Goal: Task Accomplishment & Management: Complete application form

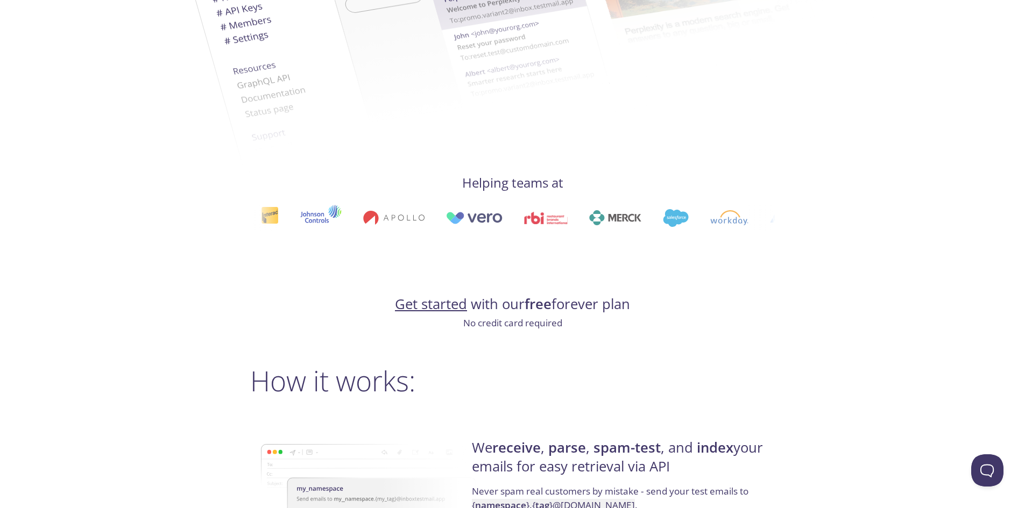
scroll to position [699, 0]
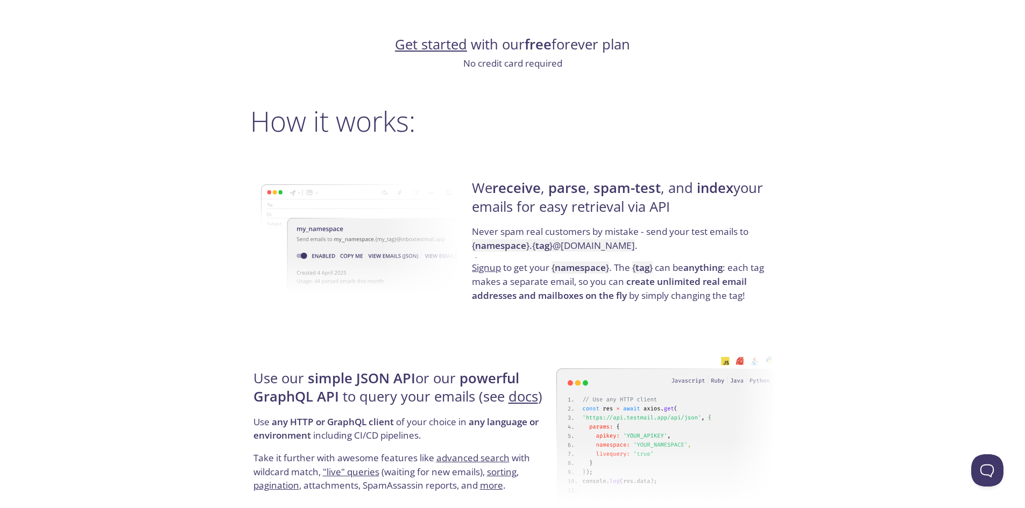
click at [428, 48] on link "Get started" at bounding box center [431, 44] width 72 height 19
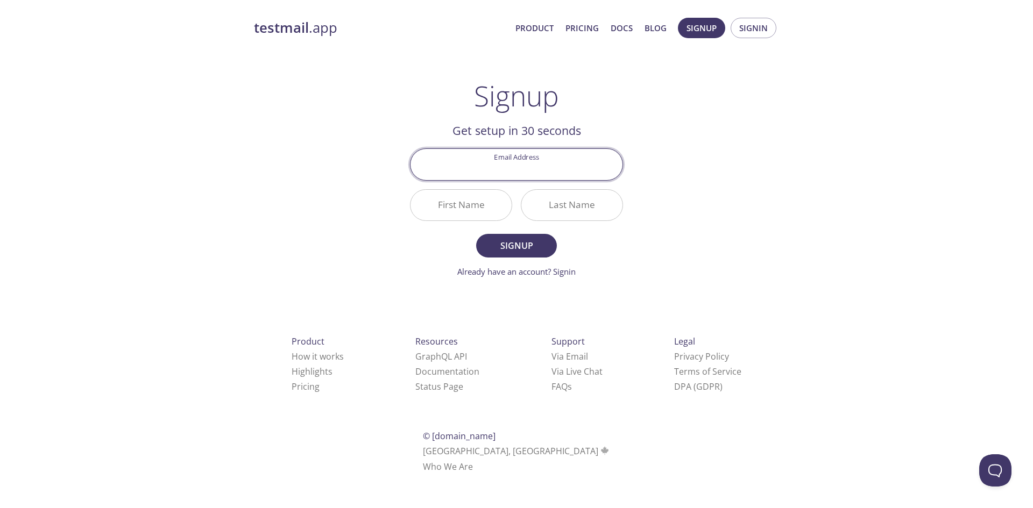
click at [454, 165] on input "Email Address" at bounding box center [517, 164] width 212 height 31
type input "[PERSON_NAME][EMAIL_ADDRESS][DOMAIN_NAME]"
click at [451, 216] on input "First Name" at bounding box center [461, 205] width 101 height 31
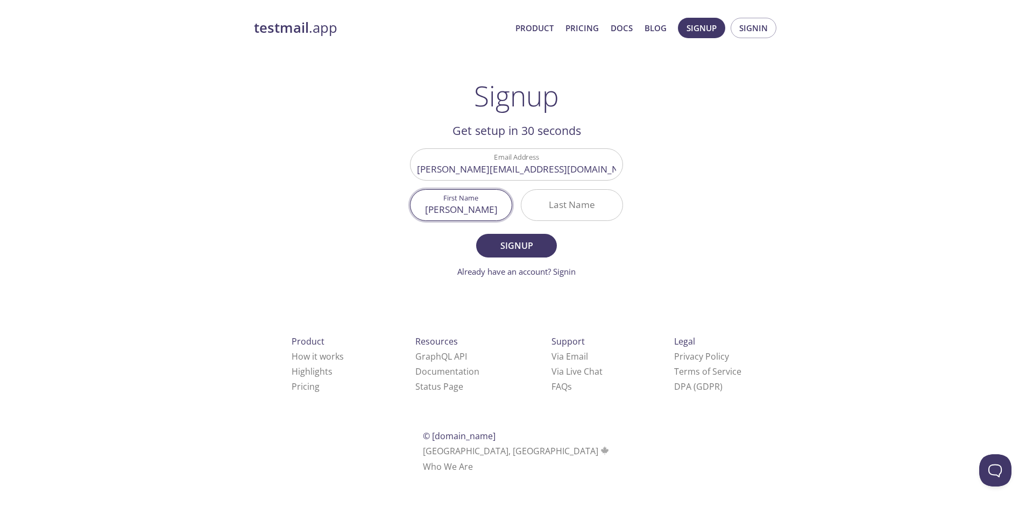
type input "[PERSON_NAME]"
click at [560, 203] on input "Last Name" at bounding box center [571, 205] width 101 height 31
type input "[PERSON_NAME]"
click at [515, 247] on span "Signup" at bounding box center [516, 245] width 57 height 15
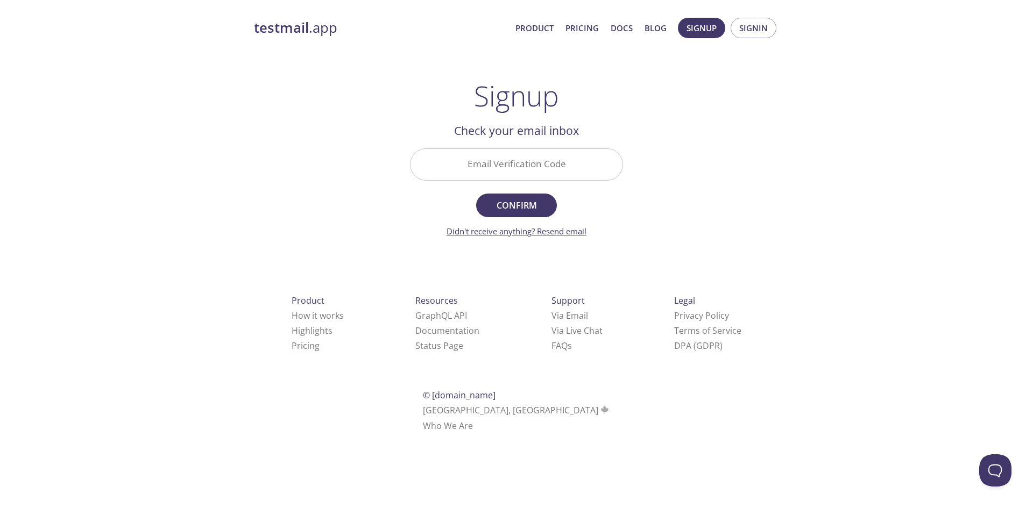
click at [568, 232] on link "Didn't receive anything? Resend email" at bounding box center [517, 231] width 140 height 11
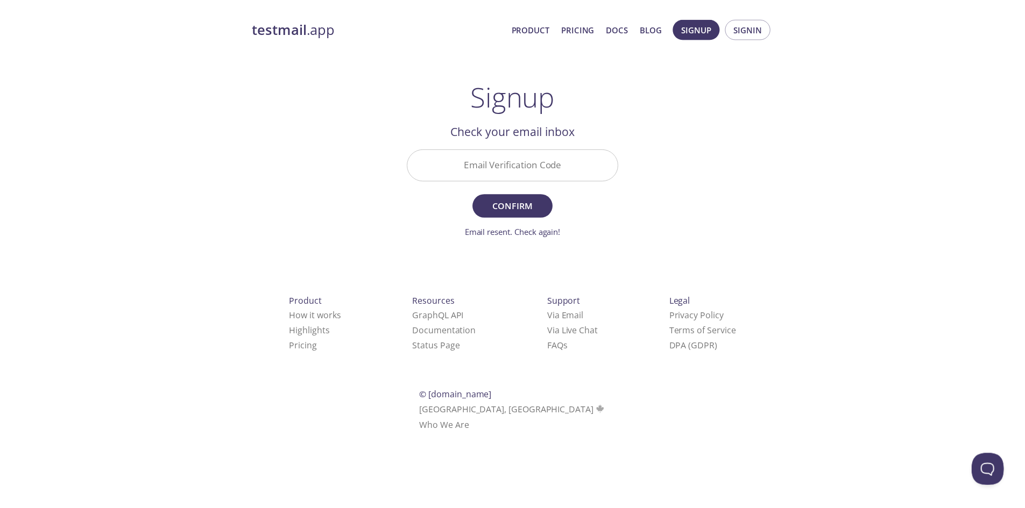
scroll to position [699, 0]
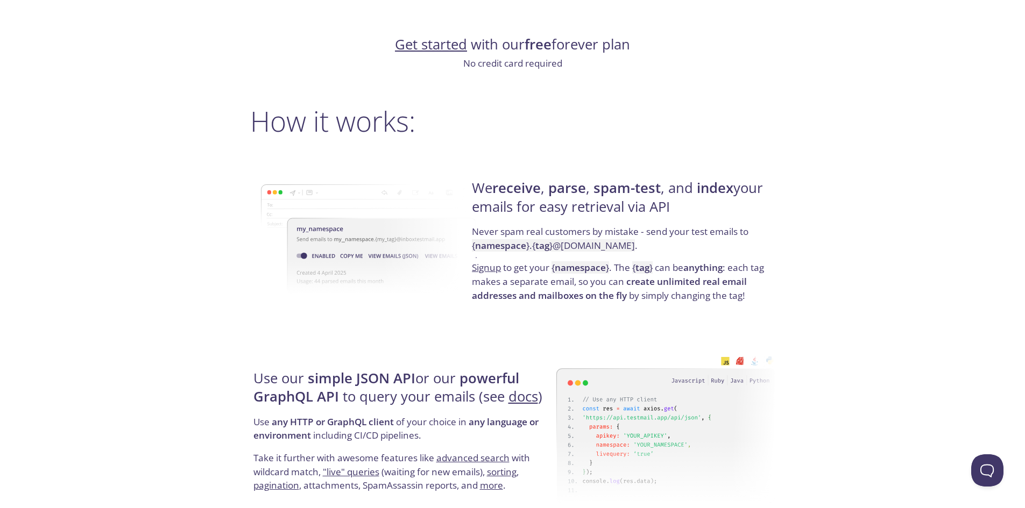
click at [442, 47] on link "Get started" at bounding box center [431, 44] width 72 height 19
